Goal: Obtain resource: Download file/media

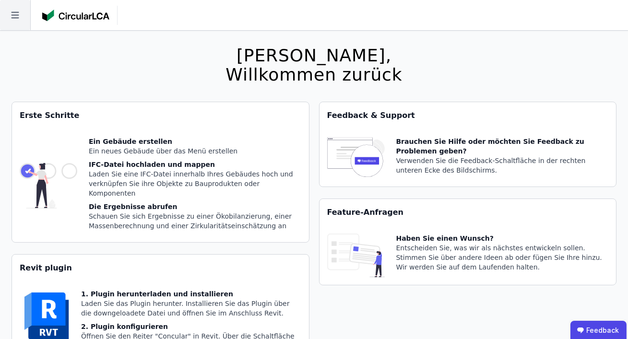
click at [15, 20] on icon at bounding box center [15, 15] width 30 height 30
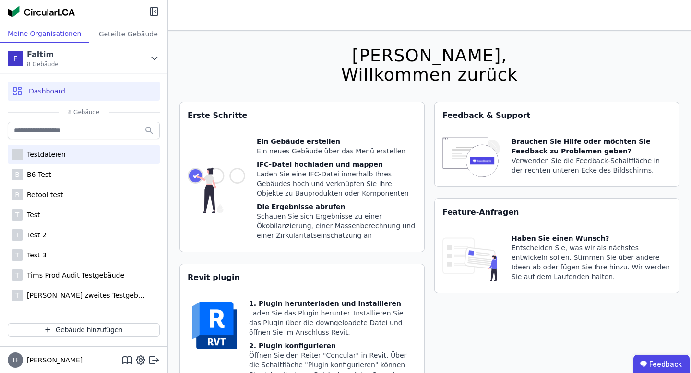
click at [92, 156] on div "Testdateien" at bounding box center [84, 154] width 152 height 19
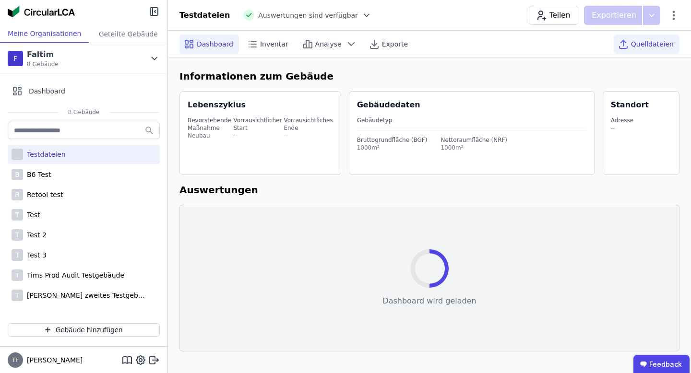
click at [628, 42] on span "Quelldateien" at bounding box center [652, 44] width 43 height 10
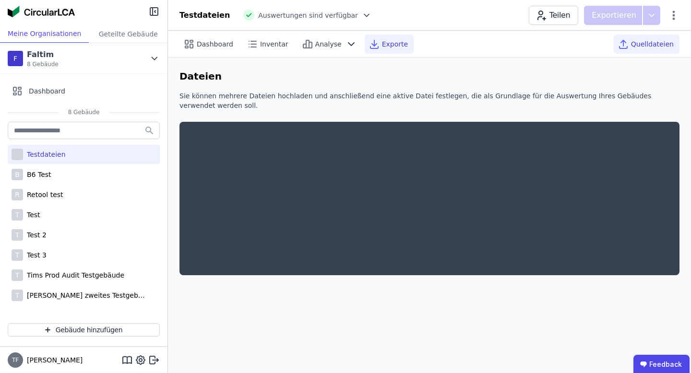
click at [394, 49] on div "Exporte" at bounding box center [389, 44] width 49 height 19
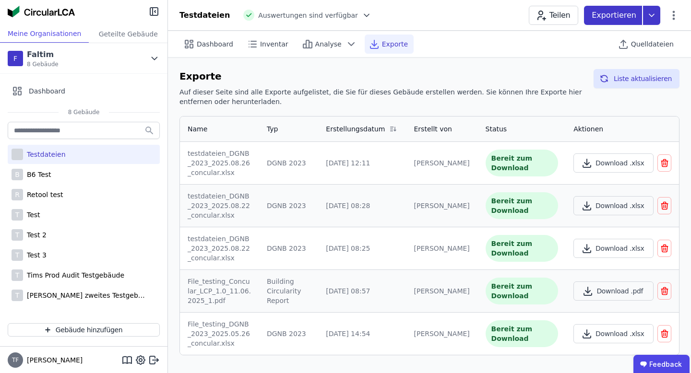
click at [628, 14] on icon at bounding box center [651, 15] width 17 height 19
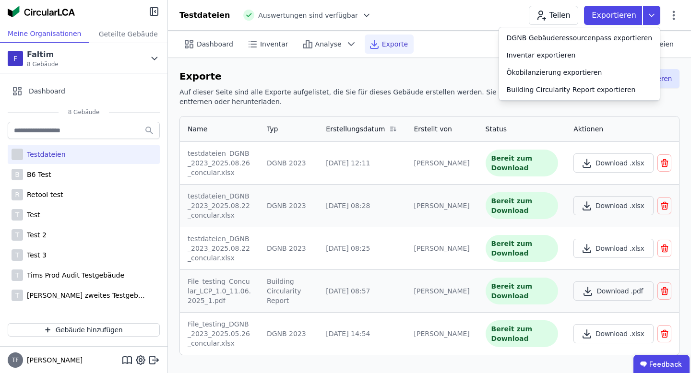
drag, startPoint x: 449, startPoint y: 70, endPoint x: 465, endPoint y: 70, distance: 16.8
click at [449, 70] on h6 "Exporte" at bounding box center [382, 76] width 406 height 14
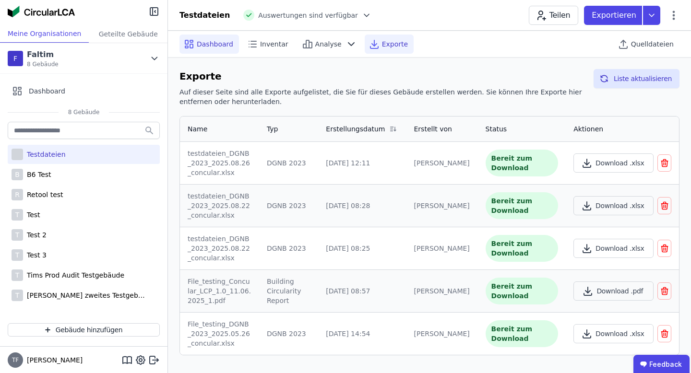
click at [206, 49] on div "Dashboard" at bounding box center [208, 44] width 59 height 19
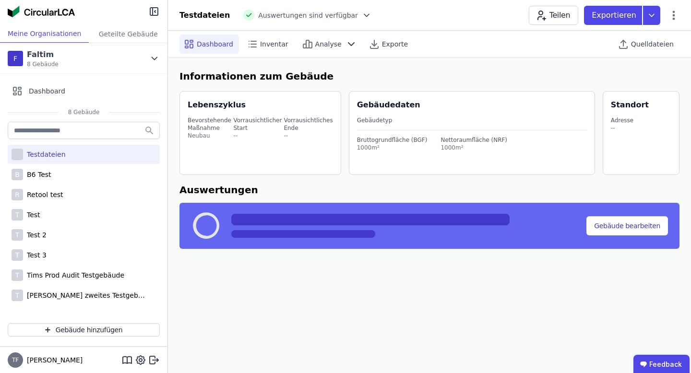
select select "*"
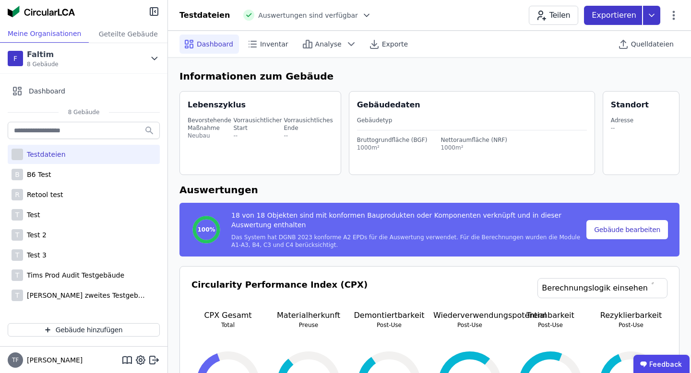
click at [628, 18] on icon at bounding box center [651, 15] width 17 height 19
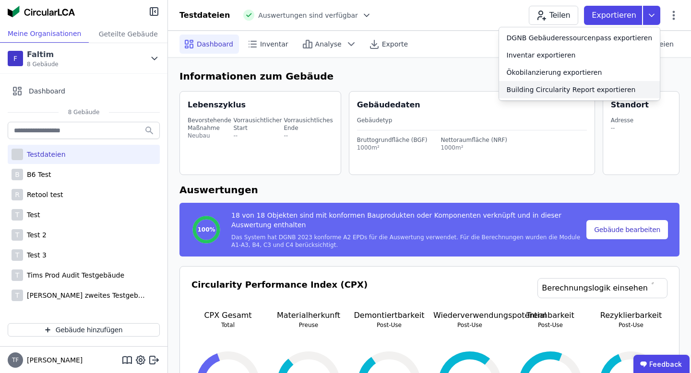
click at [609, 89] on div "Building Circularity Report exportieren" at bounding box center [571, 90] width 129 height 10
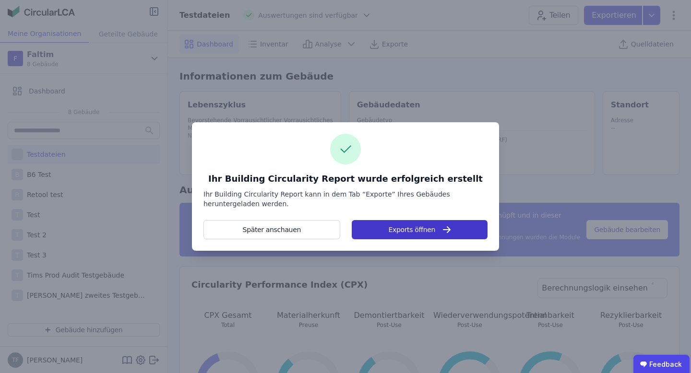
click at [408, 236] on button "Exports öffnen" at bounding box center [420, 229] width 136 height 19
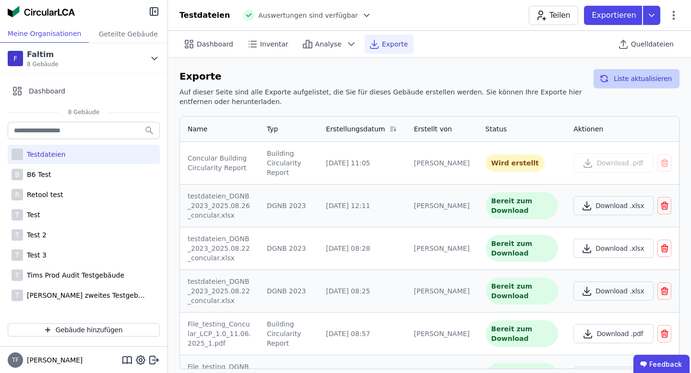
click at [624, 80] on button "Liste aktualisieren" at bounding box center [637, 78] width 86 height 19
click at [624, 79] on button "Liste aktualisieren" at bounding box center [637, 78] width 86 height 19
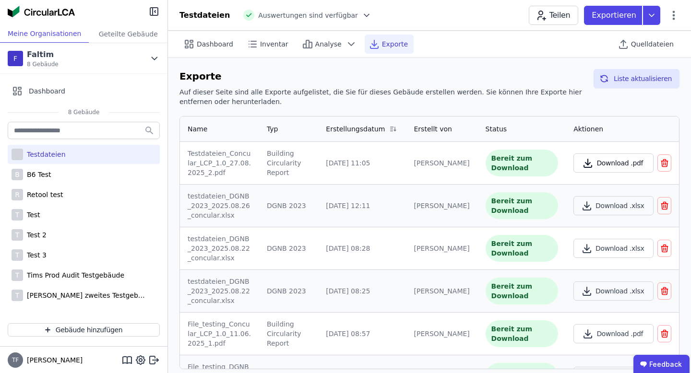
click at [628, 168] on button "Download .pdf" at bounding box center [613, 163] width 80 height 19
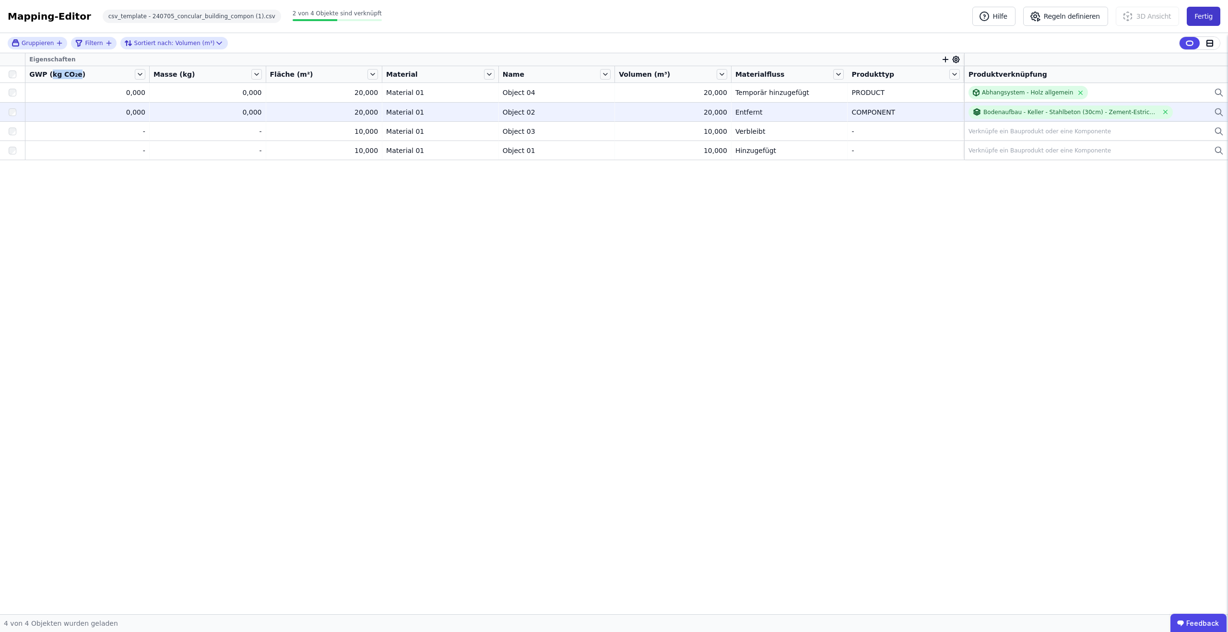
click at [1205, 21] on button "Fertig" at bounding box center [1204, 16] width 34 height 19
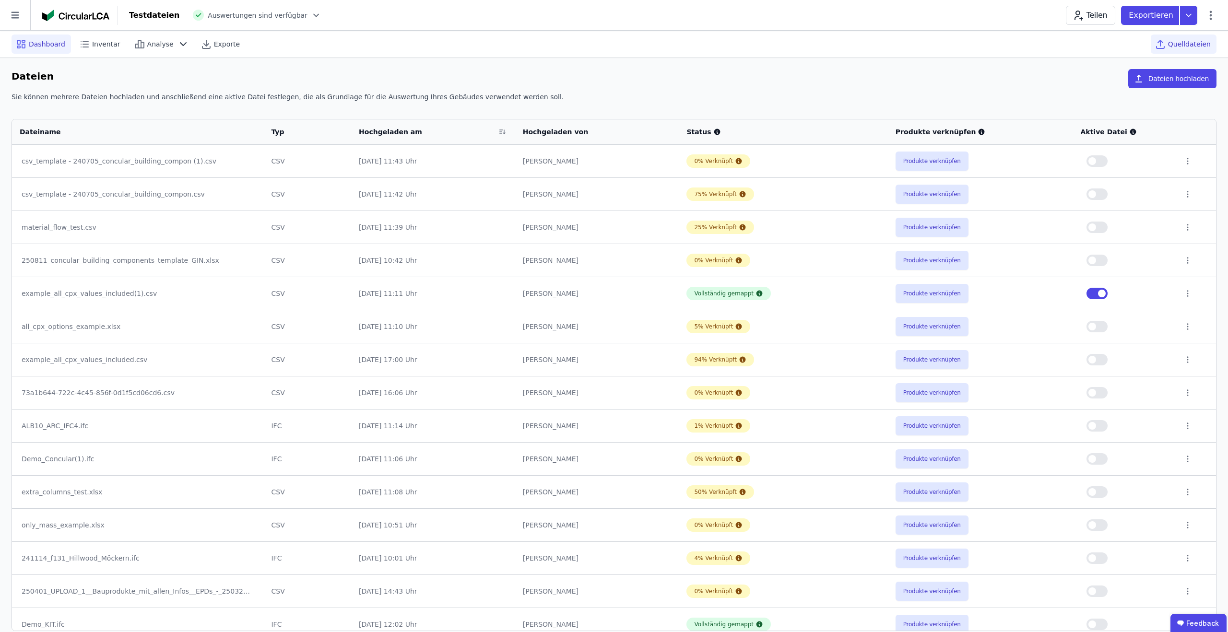
click at [39, 41] on span "Dashboard" at bounding box center [47, 44] width 36 height 10
select select "*"
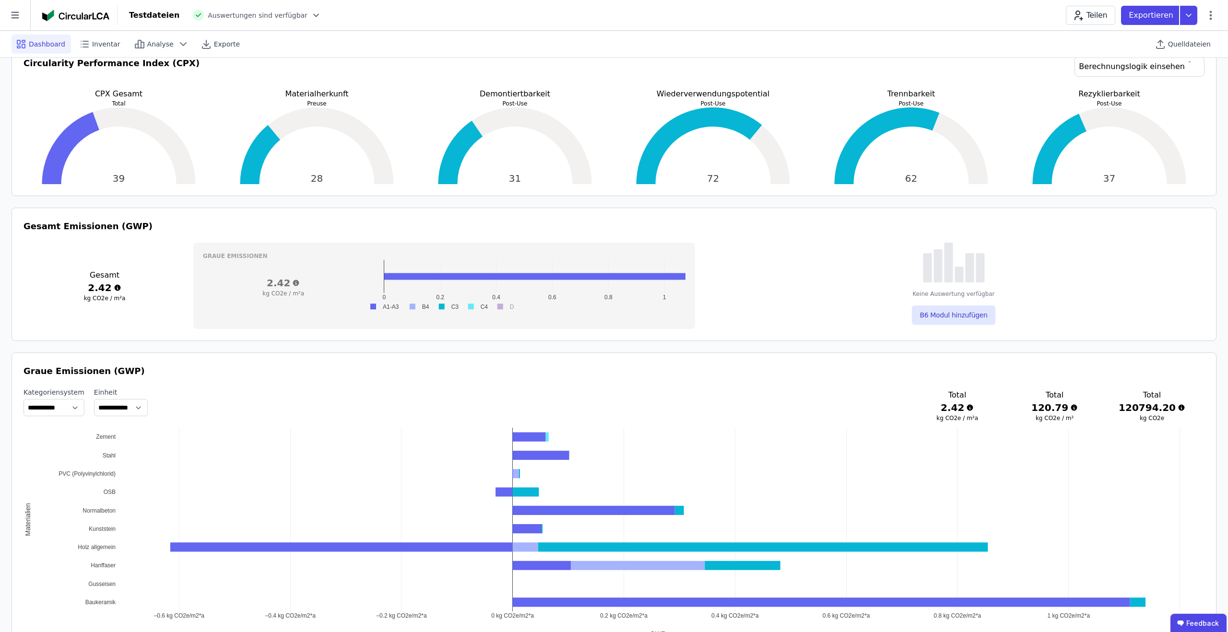
scroll to position [215, 0]
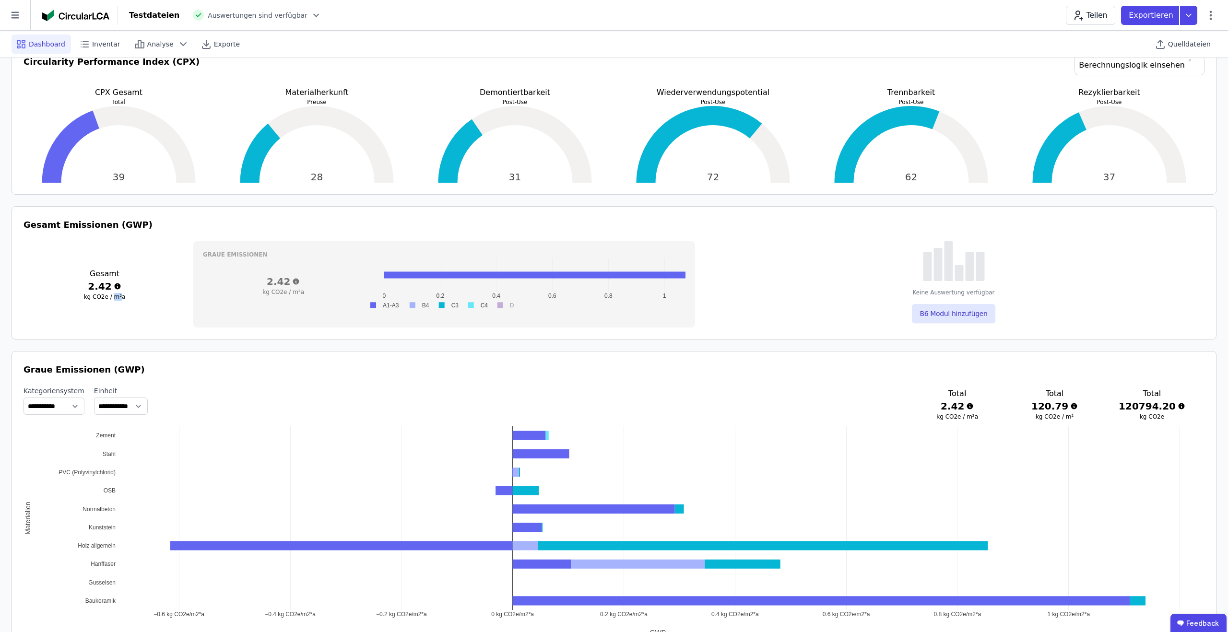
click at [120, 298] on h3 "kg CO2e / m²a" at bounding box center [105, 297] width 162 height 8
drag, startPoint x: 111, startPoint y: 298, endPoint x: 119, endPoint y: 298, distance: 8.2
click at [119, 298] on h3 "kg CO2e / m²a" at bounding box center [105, 297] width 162 height 8
click at [120, 297] on h3 "kg CO2e / m²a" at bounding box center [105, 297] width 162 height 8
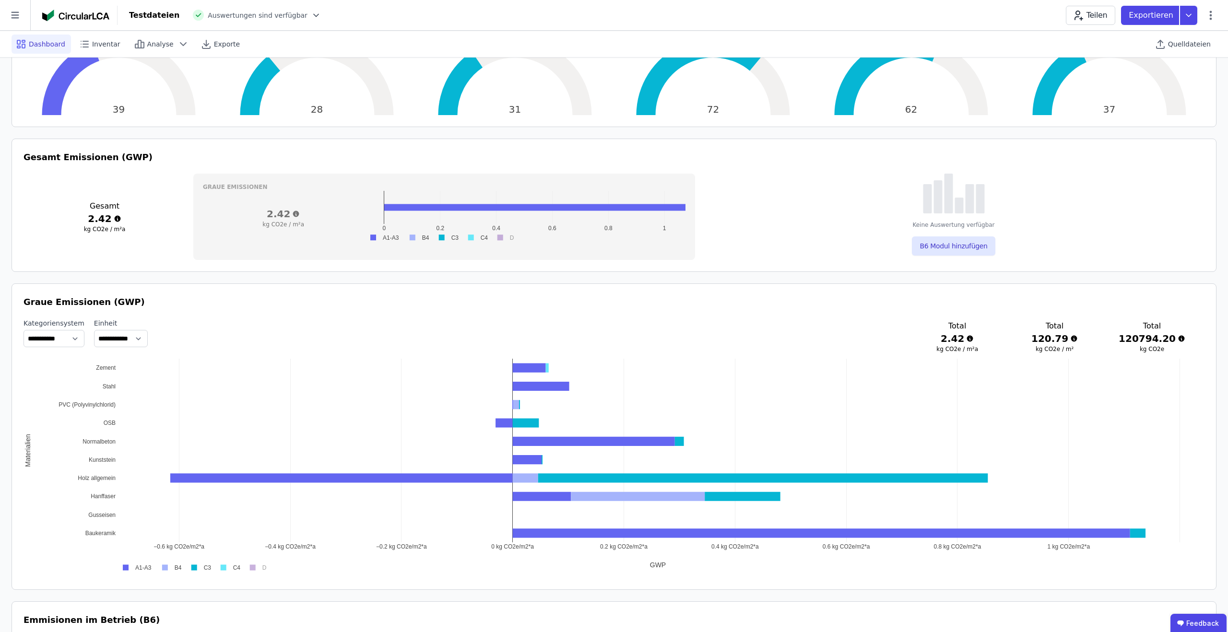
scroll to position [290, 0]
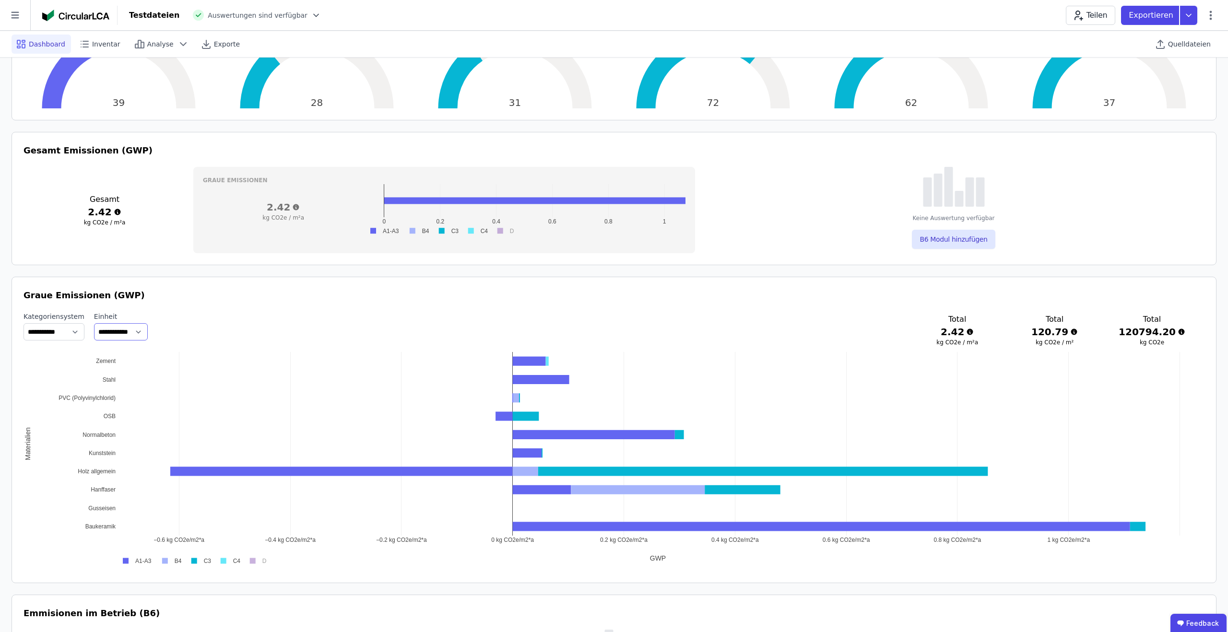
click at [130, 331] on select "**********" at bounding box center [121, 331] width 54 height 17
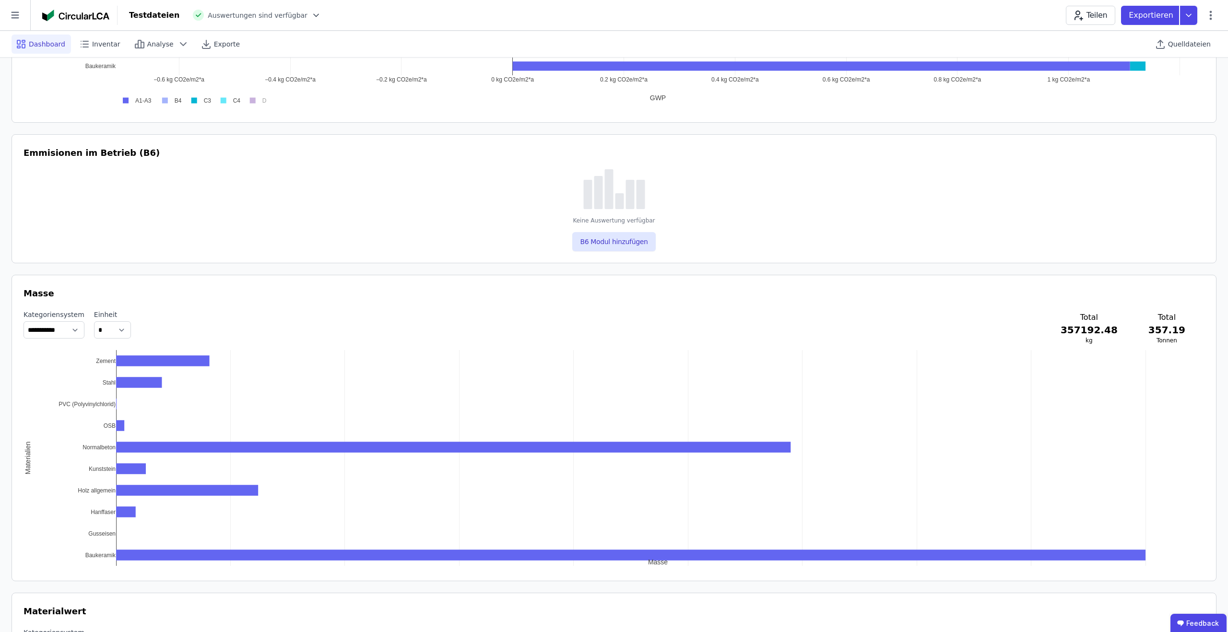
scroll to position [754, 0]
